Goal: Understand process/instructions: Learn how to perform a task or action

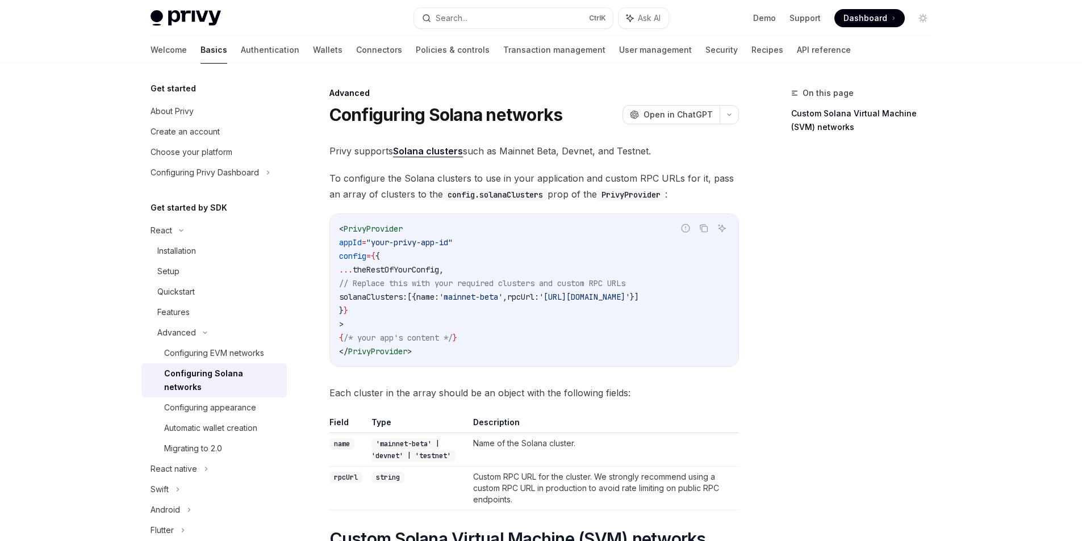
click at [379, 228] on span "PrivyProvider" at bounding box center [373, 229] width 59 height 10
copy span "PrivyProvider"
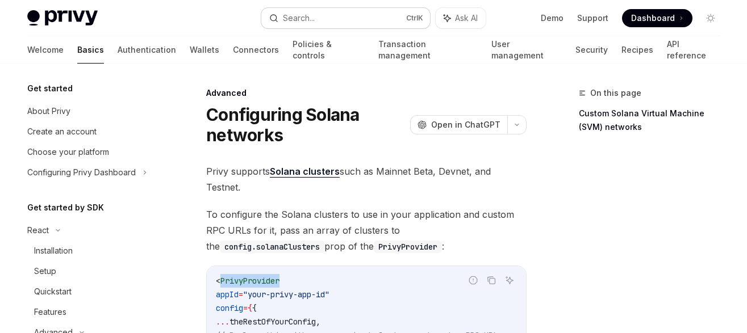
type textarea "*"
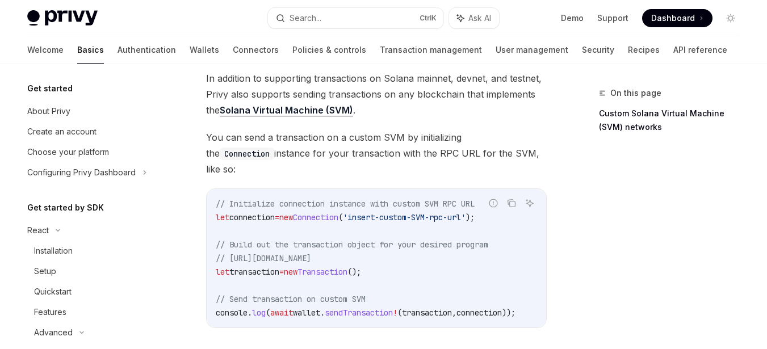
scroll to position [568, 0]
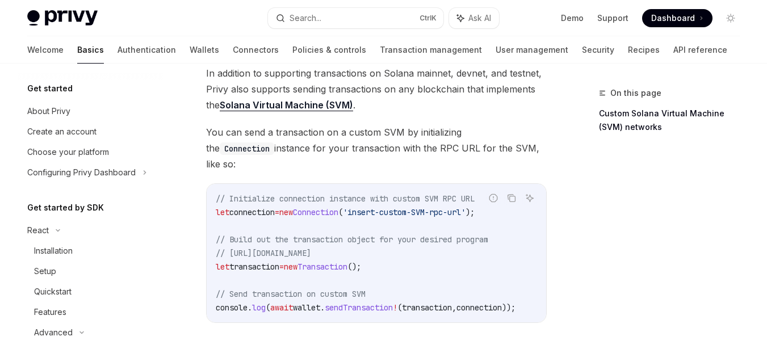
click at [615, 202] on div "On this page Custom Solana Virtual Machine (SVM) networks" at bounding box center [662, 217] width 173 height 263
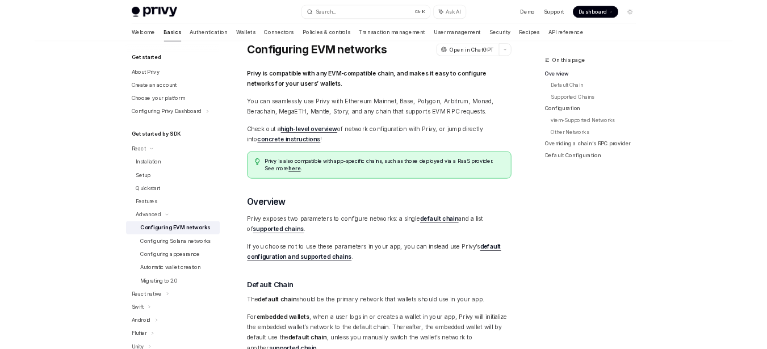
scroll to position [57, 0]
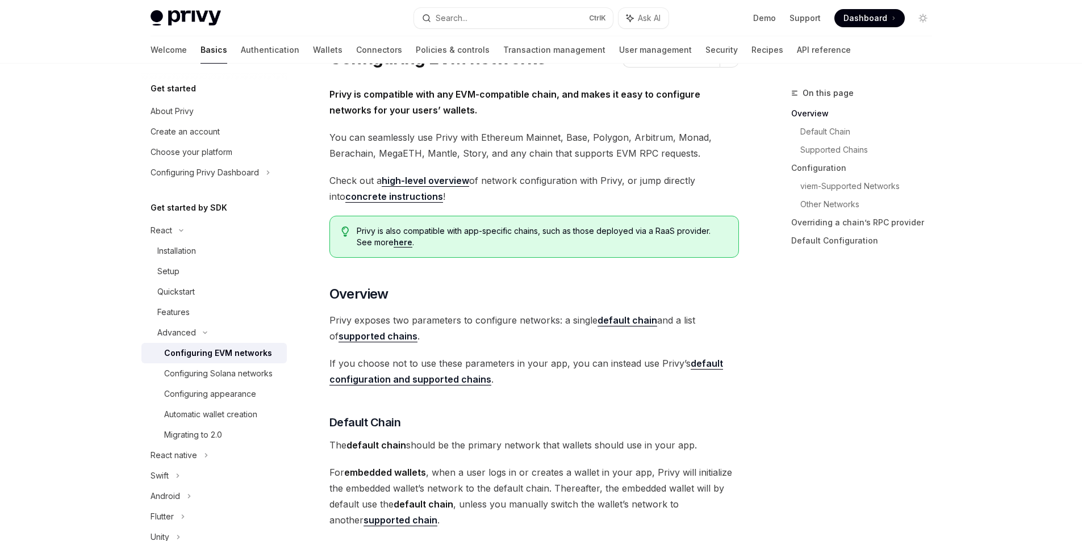
type textarea "*"
